Goal: Transaction & Acquisition: Purchase product/service

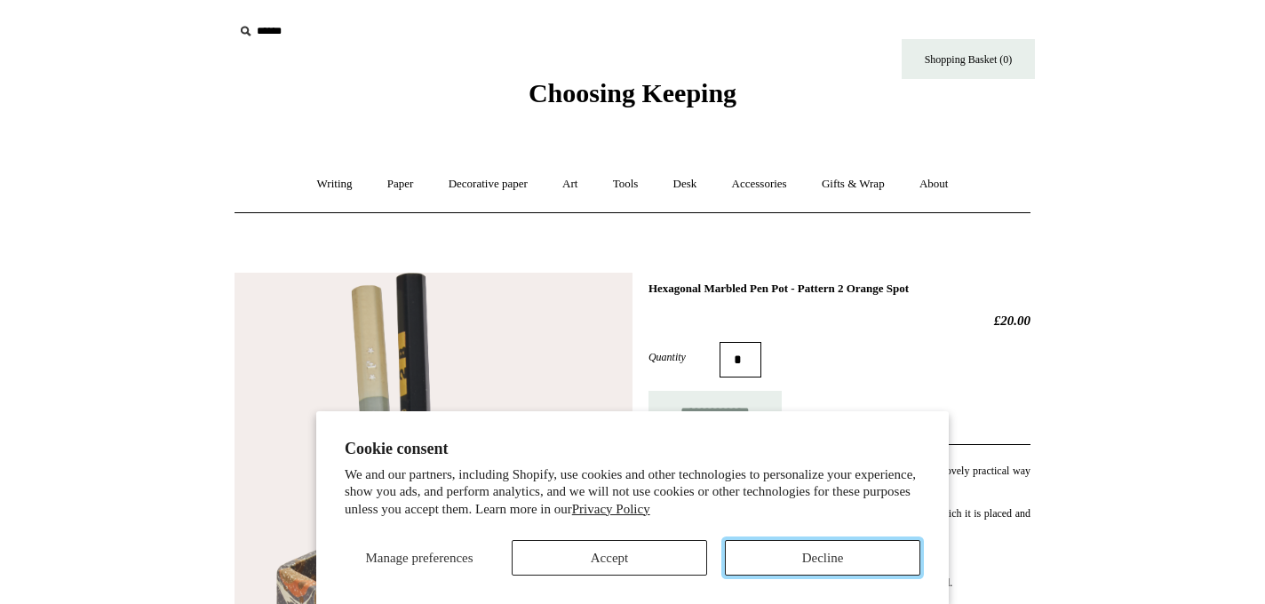
click at [778, 563] on button "Decline" at bounding box center [823, 558] width 196 height 36
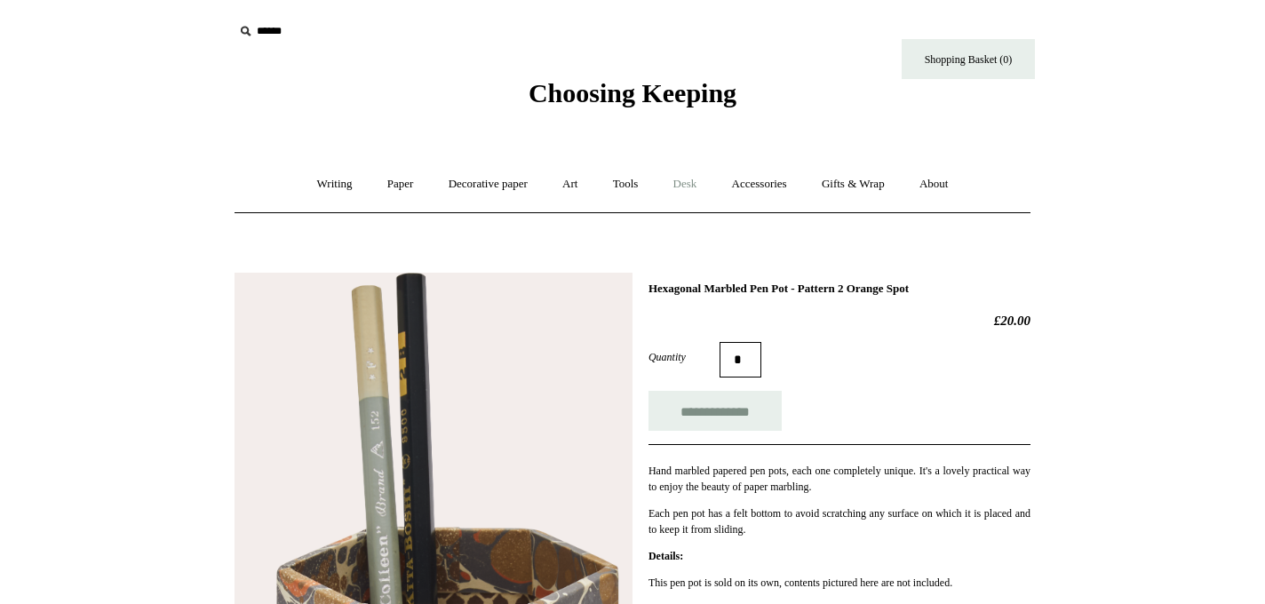
click at [681, 185] on link "Desk +" at bounding box center [686, 184] width 56 height 47
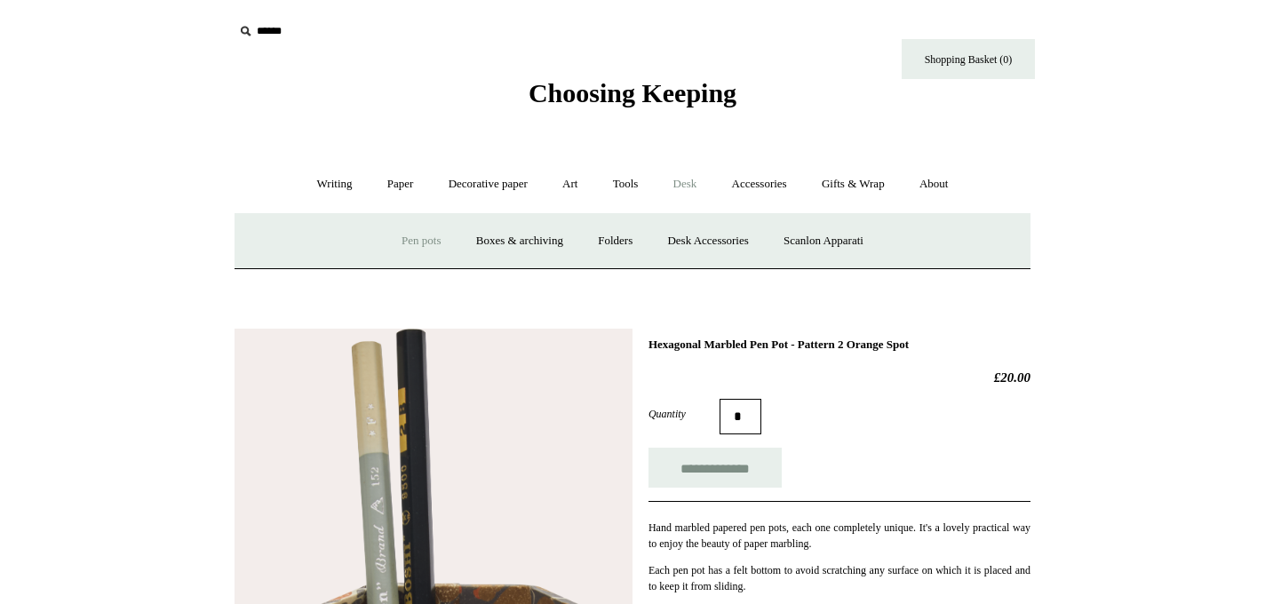
click at [387, 241] on link "Pen pots" at bounding box center [421, 241] width 71 height 47
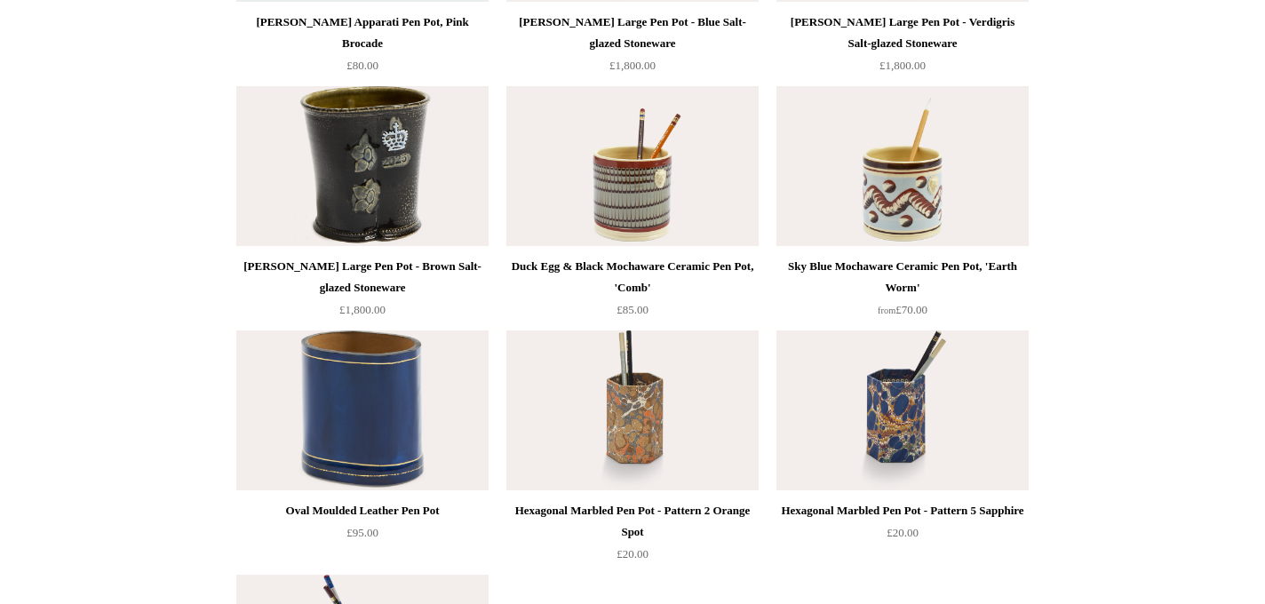
scroll to position [2930, 0]
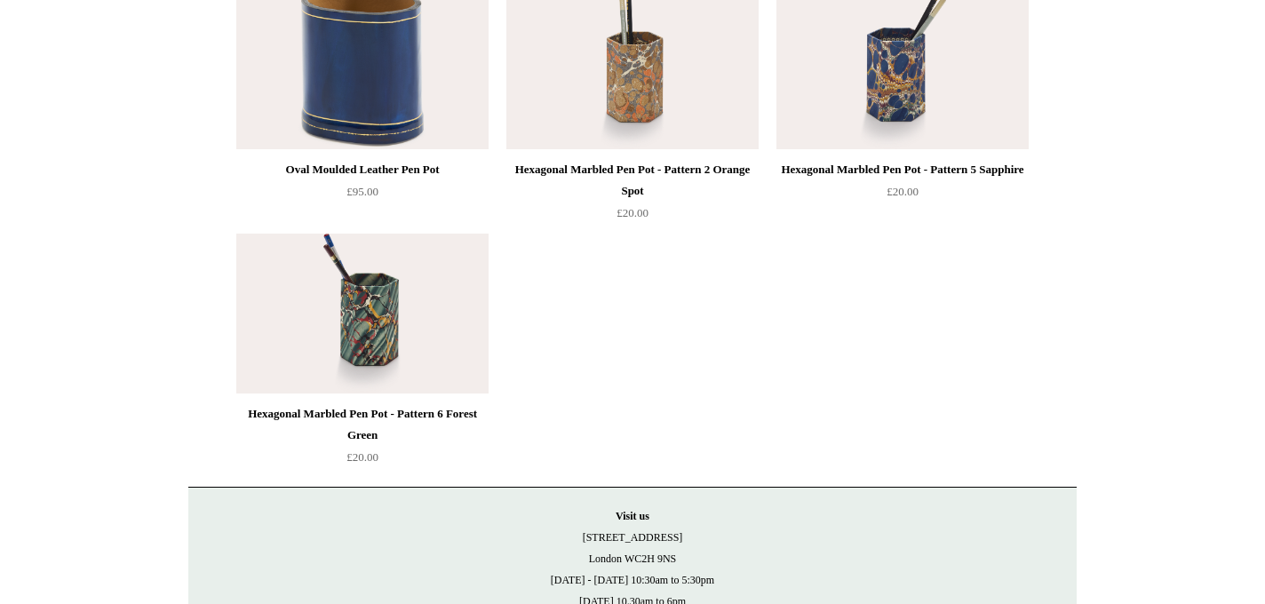
click at [901, 84] on img at bounding box center [903, 69] width 252 height 160
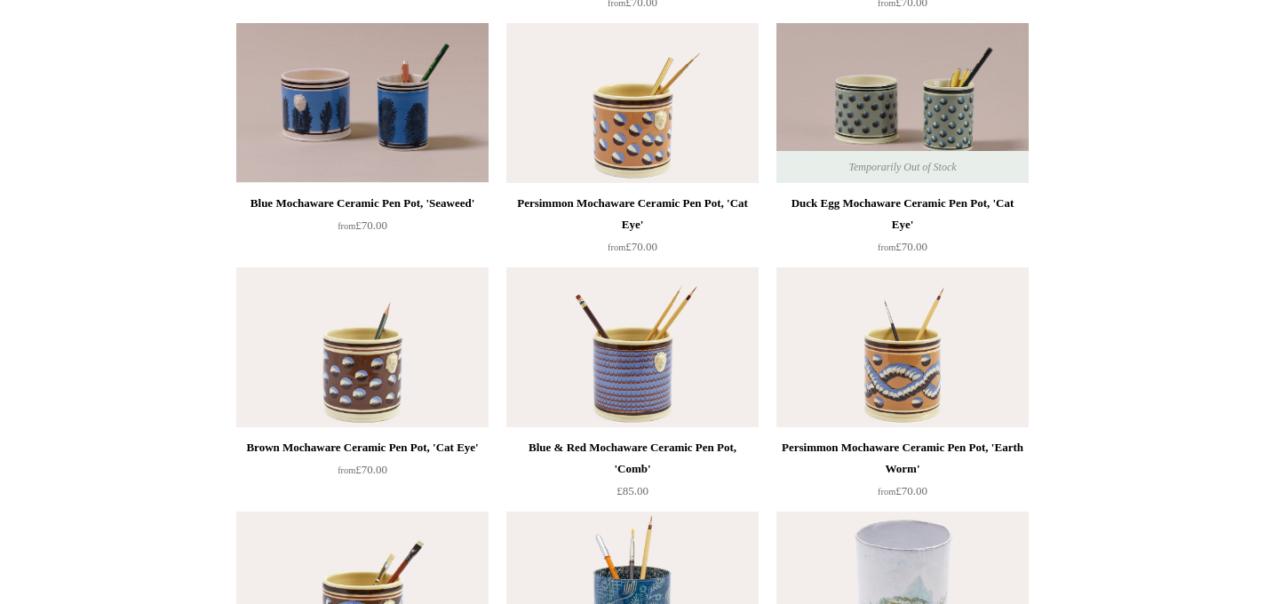
scroll to position [930, 0]
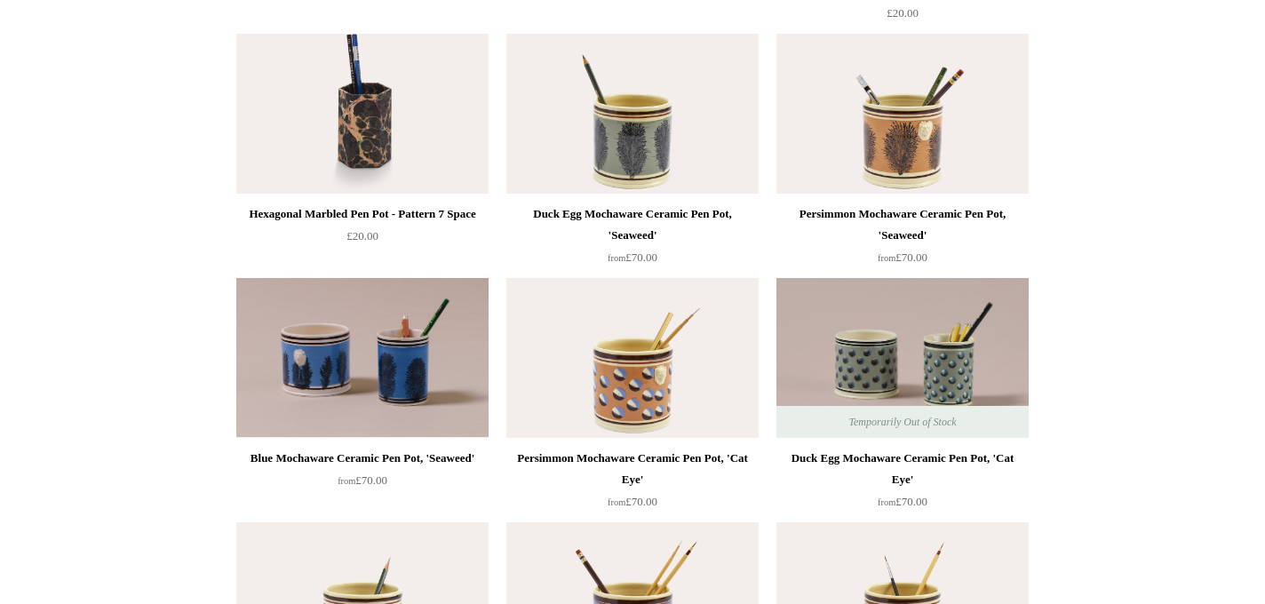
click at [684, 138] on img at bounding box center [633, 114] width 252 height 160
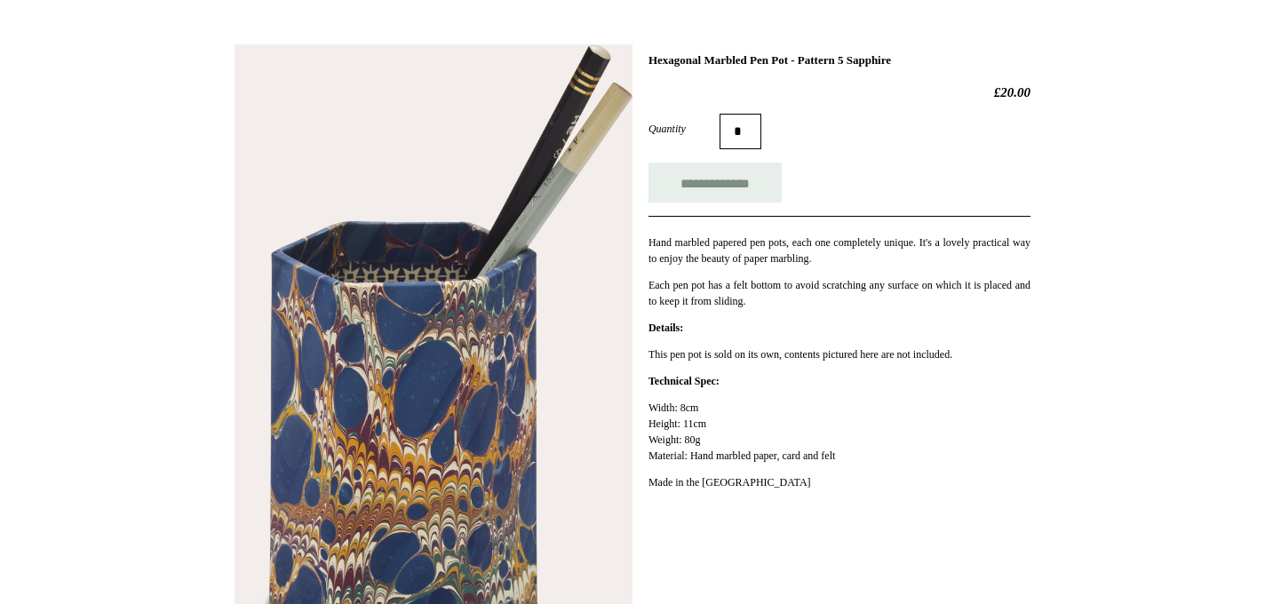
scroll to position [230, 0]
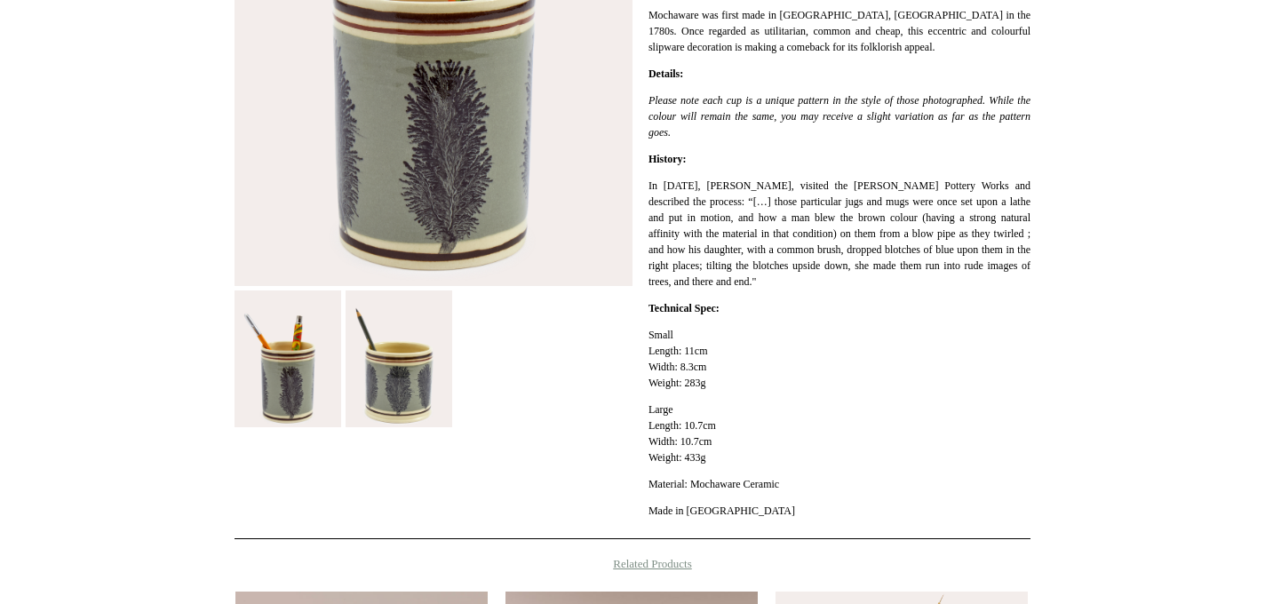
scroll to position [511, 0]
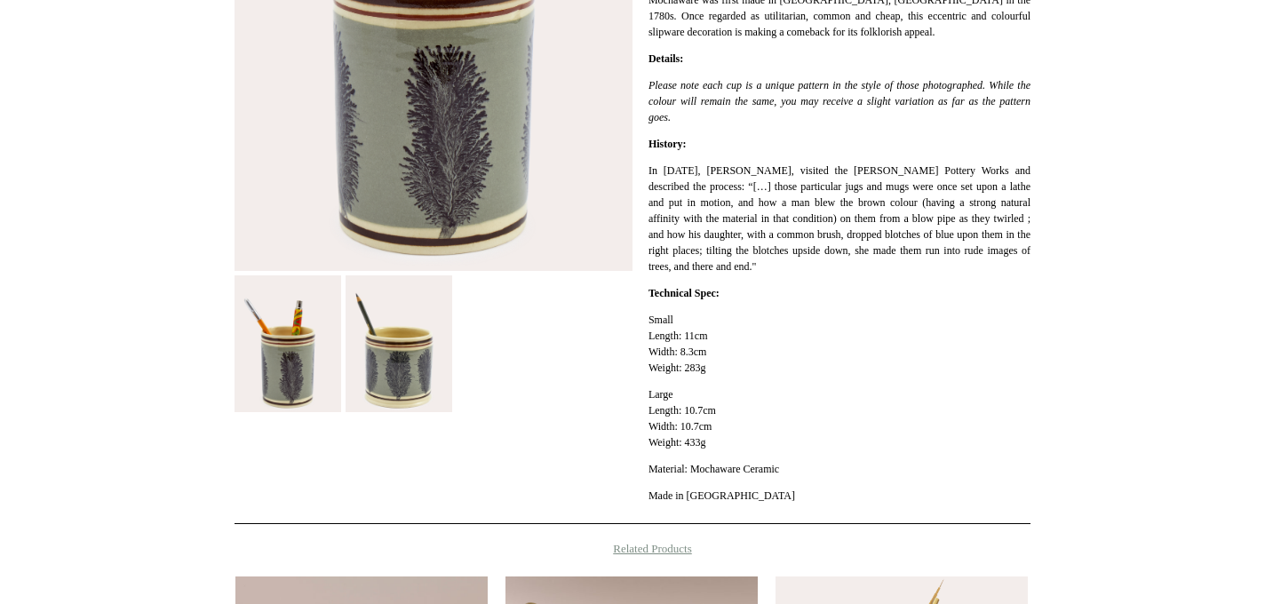
click at [406, 384] on img at bounding box center [399, 343] width 107 height 137
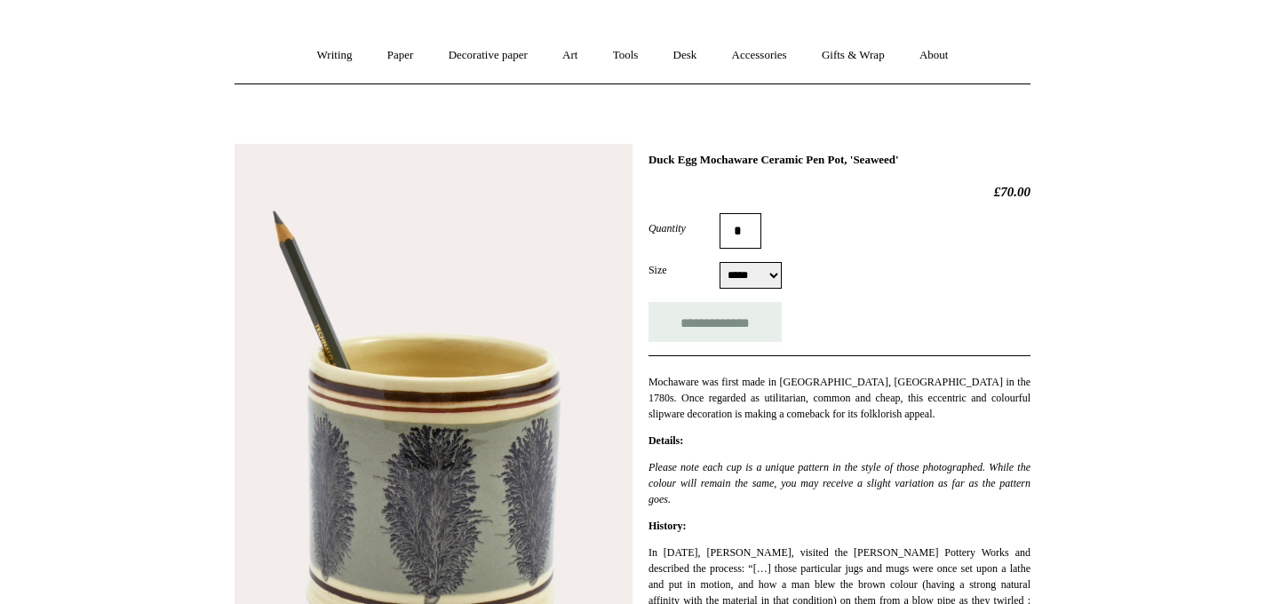
scroll to position [28, 0]
